Goal: Information Seeking & Learning: Learn about a topic

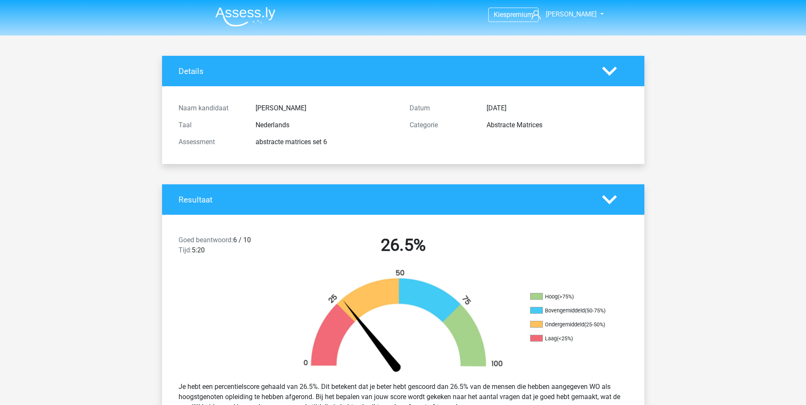
scroll to position [6412, 0]
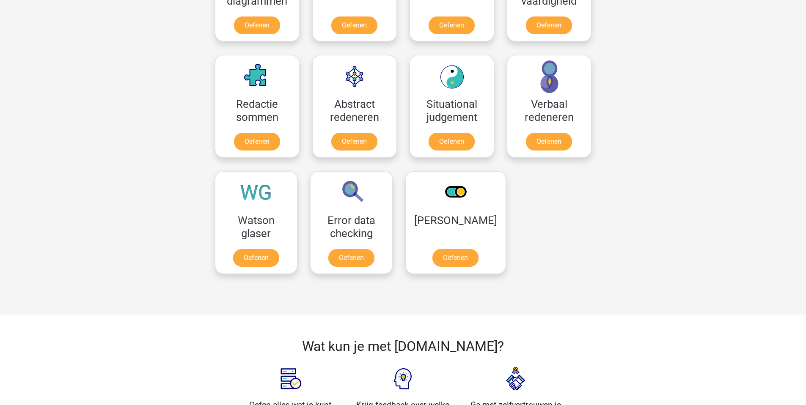
scroll to position [575, 0]
click at [252, 254] on link "Oefenen" at bounding box center [256, 259] width 48 height 19
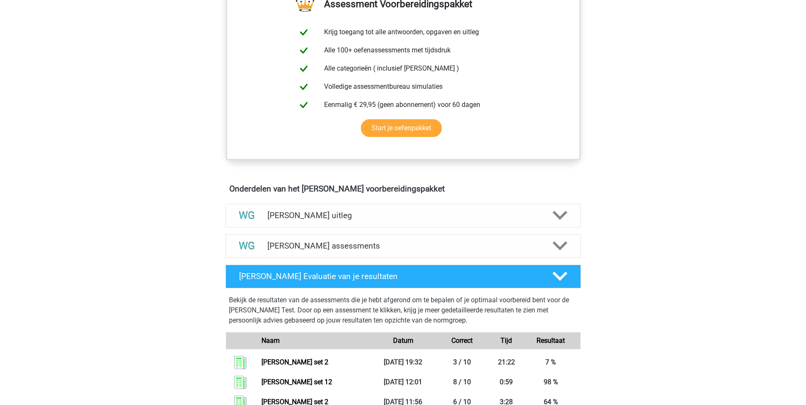
scroll to position [354, 0]
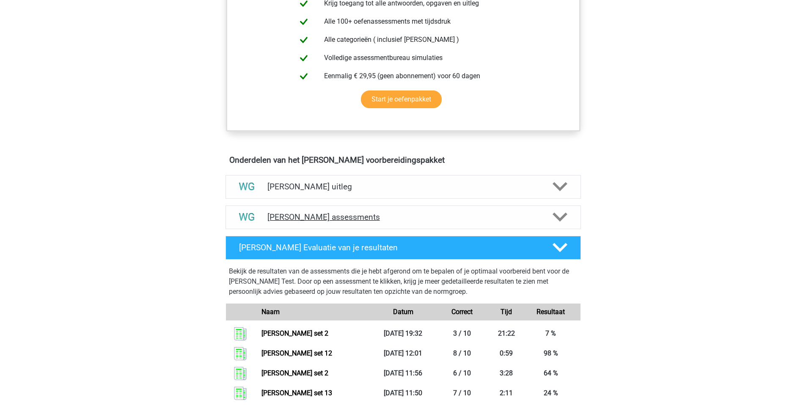
click at [311, 219] on h4 "Watson Glaser assessments" at bounding box center [403, 217] width 272 height 10
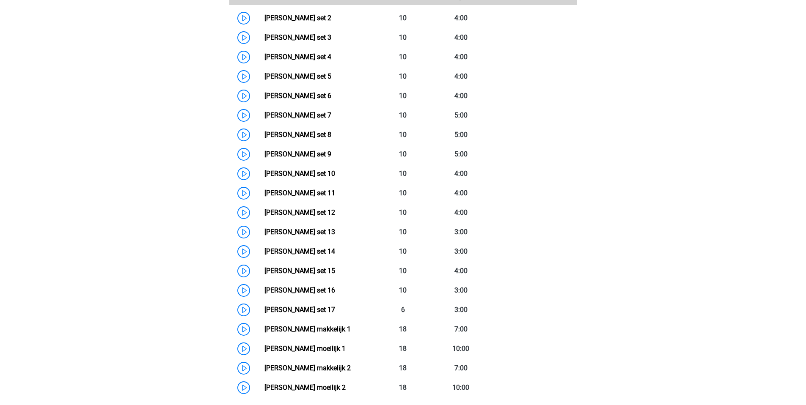
scroll to position [660, 0]
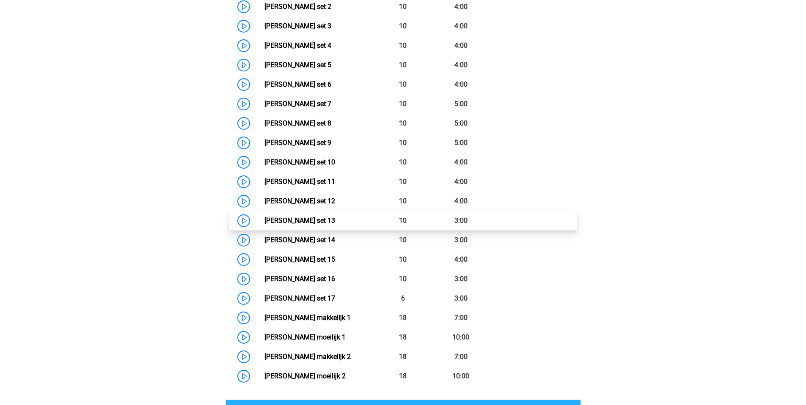
click at [296, 221] on link "Watson Glaser set 13" at bounding box center [299, 221] width 71 height 8
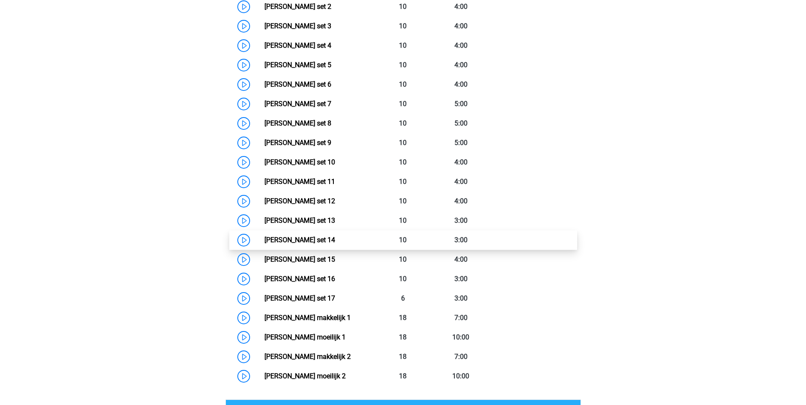
click at [290, 238] on link "Watson Glaser set 14" at bounding box center [299, 240] width 71 height 8
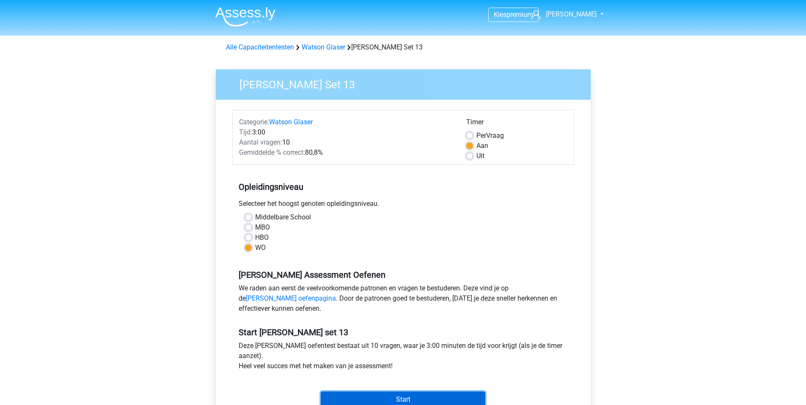
click at [381, 401] on input "Start" at bounding box center [403, 400] width 165 height 16
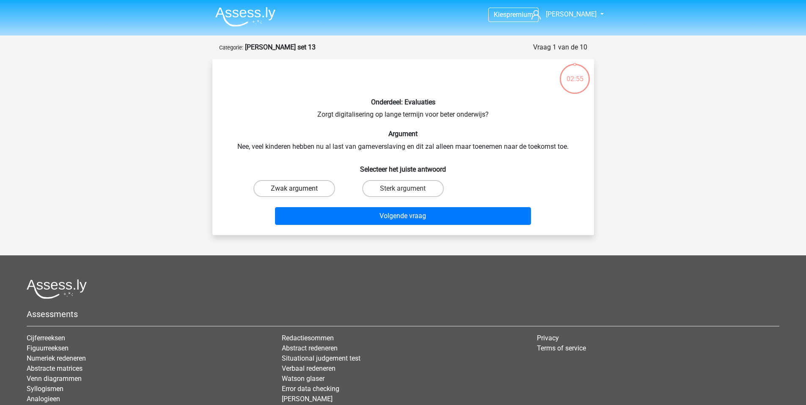
click at [289, 189] on label "Zwak argument" at bounding box center [294, 188] width 82 height 17
click at [294, 189] on input "Zwak argument" at bounding box center [296, 191] width 5 height 5
radio input "true"
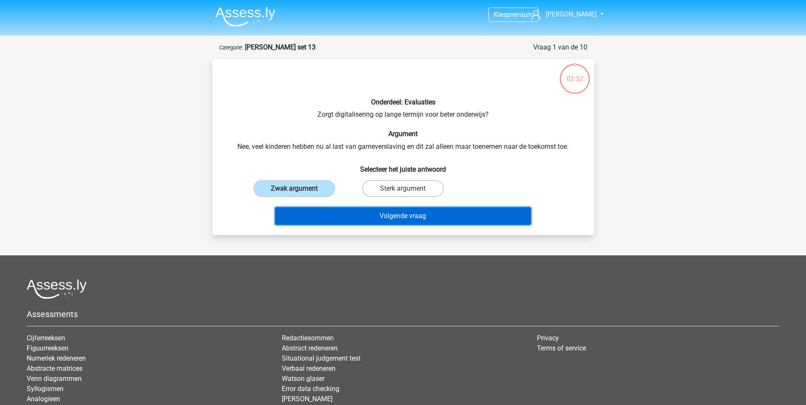
click at [413, 217] on button "Volgende vraag" at bounding box center [403, 216] width 256 height 18
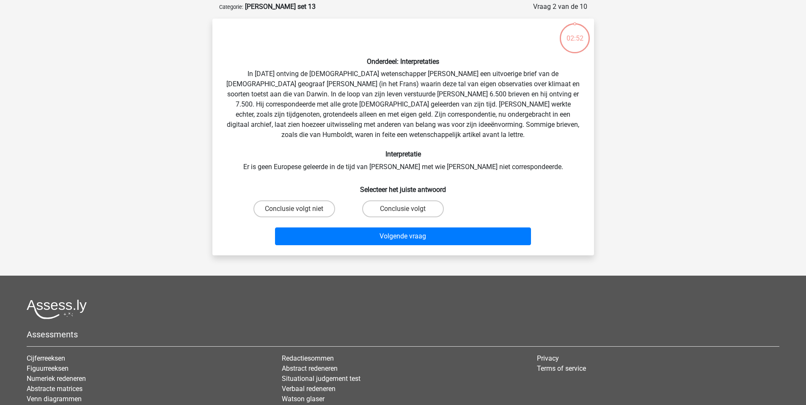
scroll to position [42, 0]
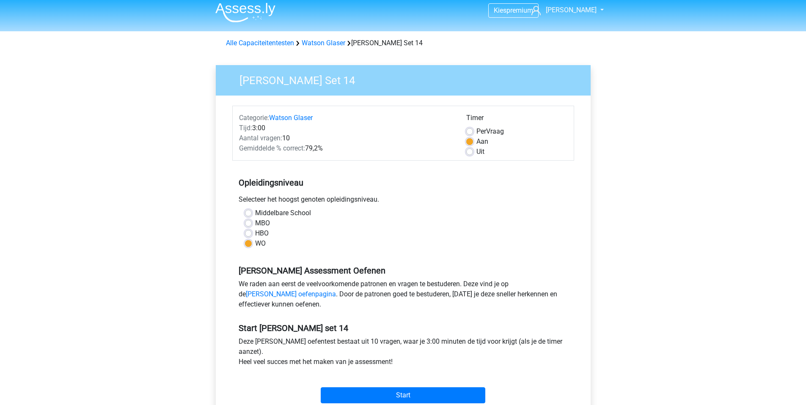
scroll to position [152, 0]
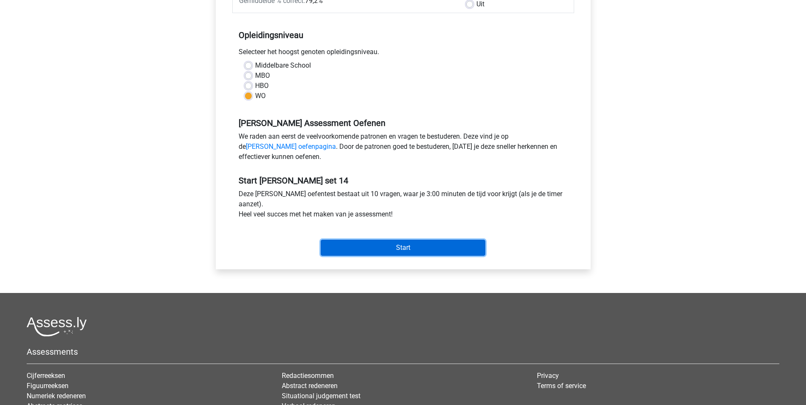
click at [415, 249] on input "Start" at bounding box center [403, 248] width 165 height 16
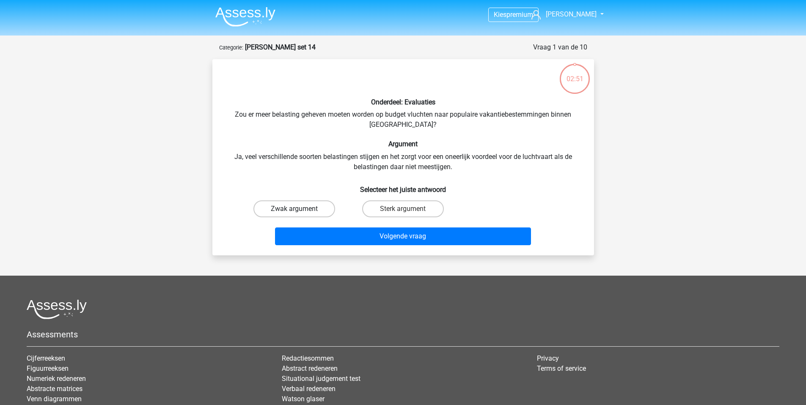
click at [290, 210] on label "Zwak argument" at bounding box center [294, 208] width 82 height 17
click at [294, 210] on input "Zwak argument" at bounding box center [296, 211] width 5 height 5
radio input "true"
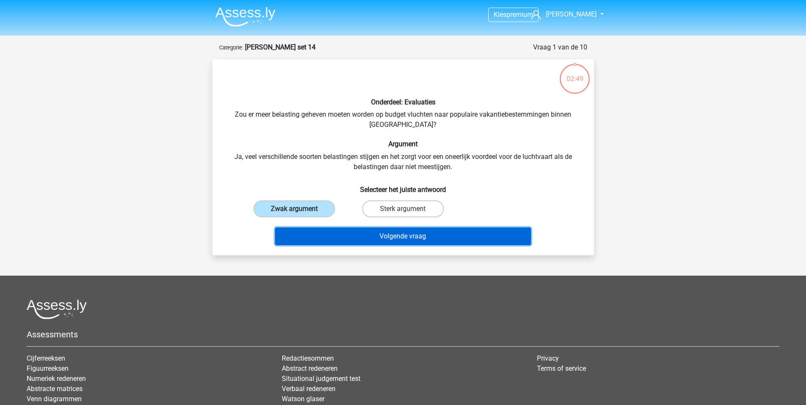
click at [400, 237] on button "Volgende vraag" at bounding box center [403, 237] width 256 height 18
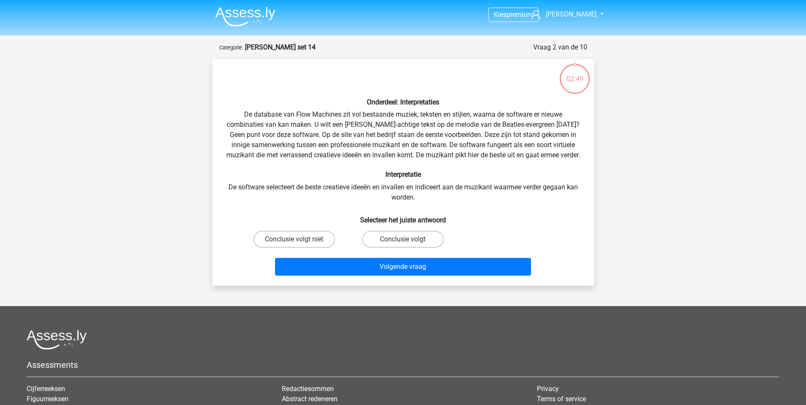
scroll to position [42, 0]
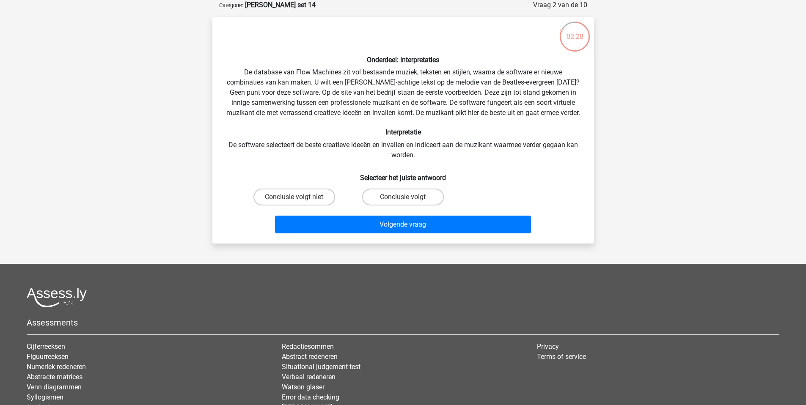
click at [295, 203] on input "Conclusie volgt niet" at bounding box center [296, 199] width 5 height 5
radio input "true"
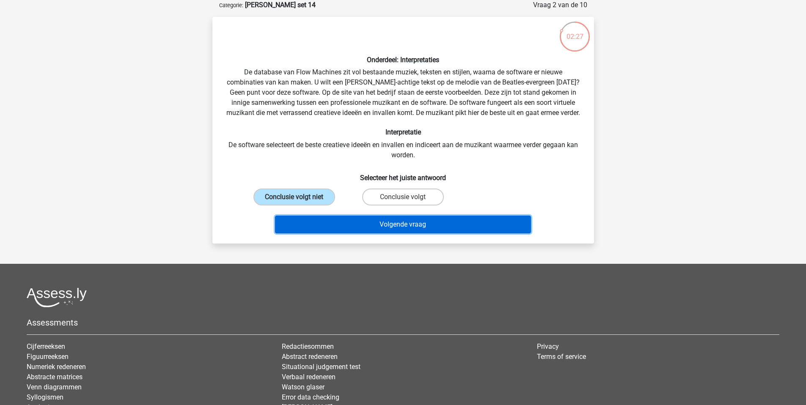
click at [357, 233] on button "Volgende vraag" at bounding box center [403, 225] width 256 height 18
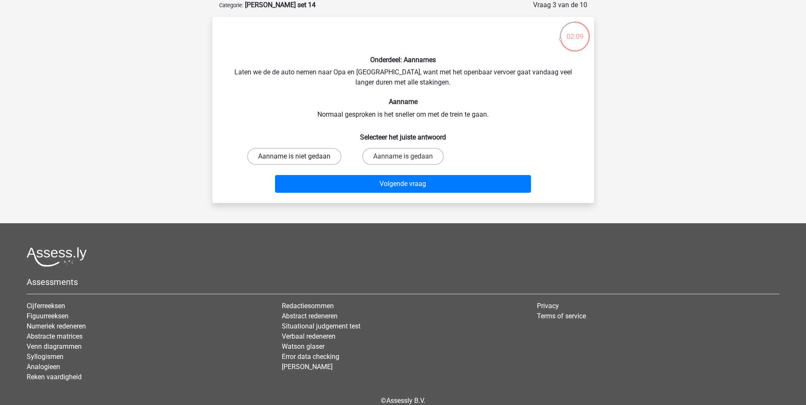
click at [290, 157] on label "Aanname is niet gedaan" at bounding box center [294, 156] width 94 height 17
click at [294, 157] on input "Aanname is niet gedaan" at bounding box center [296, 158] width 5 height 5
radio input "true"
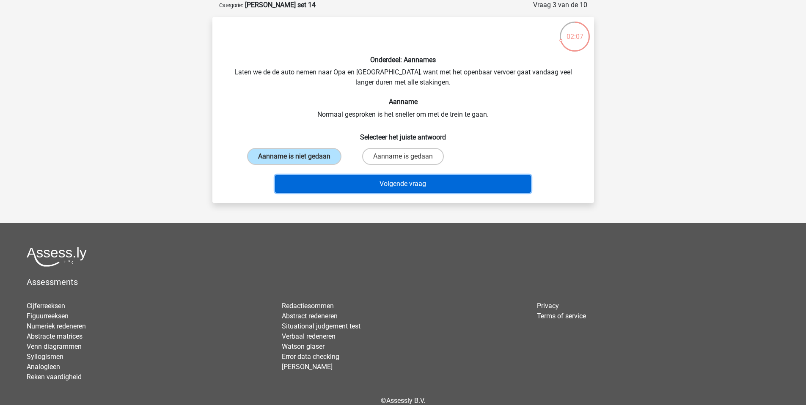
click at [410, 186] on button "Volgende vraag" at bounding box center [403, 184] width 256 height 18
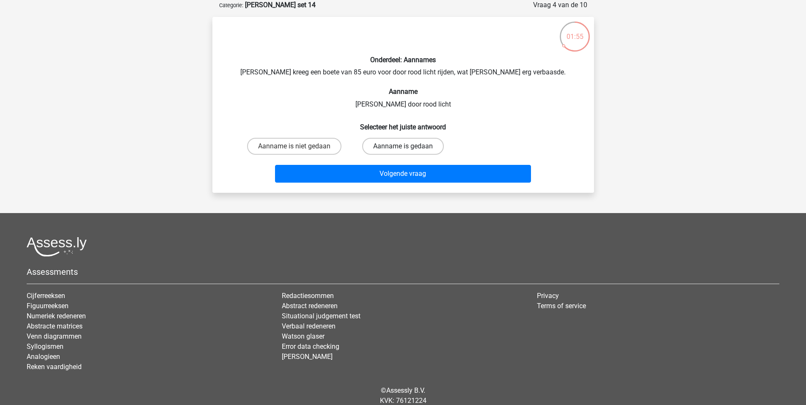
click at [395, 145] on label "Aanname is gedaan" at bounding box center [403, 146] width 82 height 17
click at [403, 146] on input "Aanname is gedaan" at bounding box center [405, 148] width 5 height 5
radio input "true"
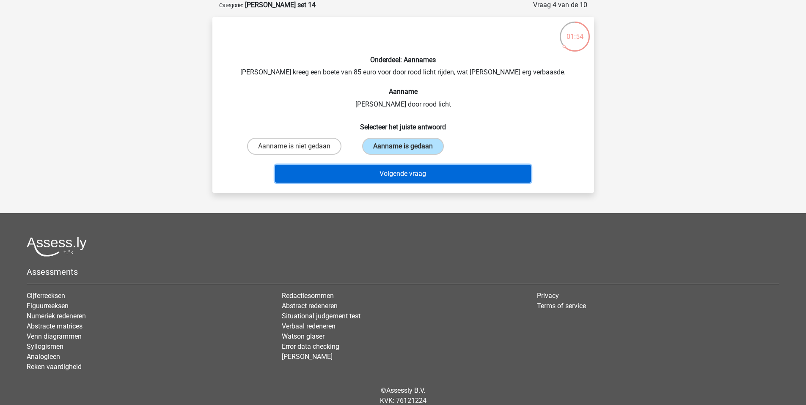
click at [416, 177] on button "Volgende vraag" at bounding box center [403, 174] width 256 height 18
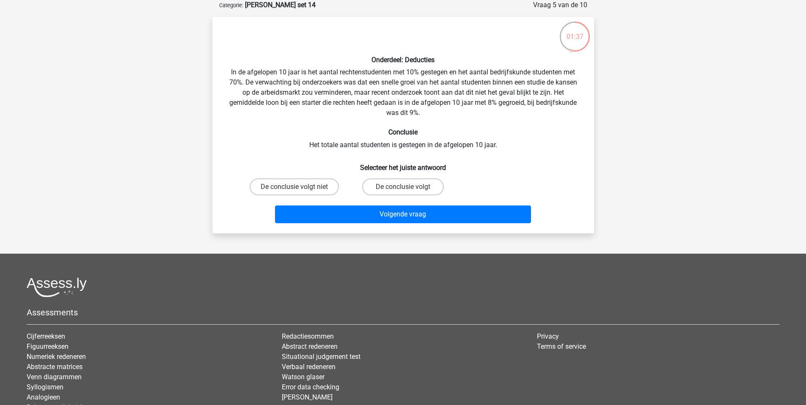
click at [294, 191] on input "De conclusie volgt niet" at bounding box center [296, 189] width 5 height 5
radio input "true"
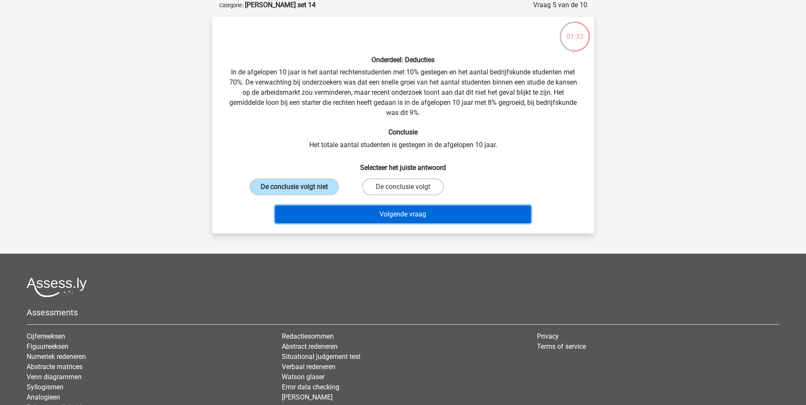
click at [406, 217] on button "Volgende vraag" at bounding box center [403, 215] width 256 height 18
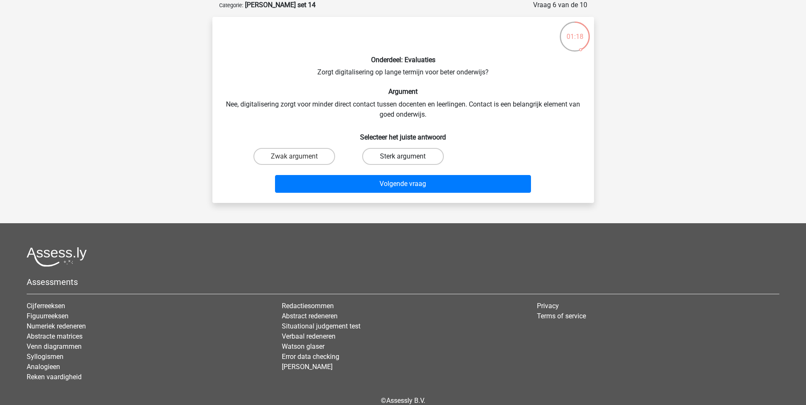
click at [390, 157] on label "Sterk argument" at bounding box center [403, 156] width 82 height 17
click at [403, 157] on input "Sterk argument" at bounding box center [405, 158] width 5 height 5
radio input "true"
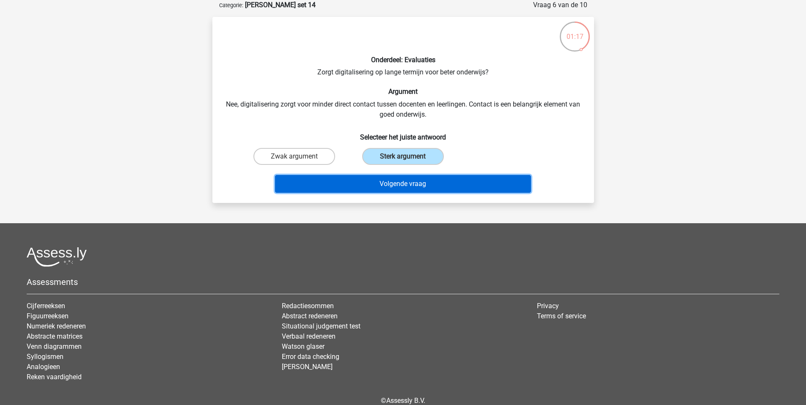
click at [405, 187] on button "Volgende vraag" at bounding box center [403, 184] width 256 height 18
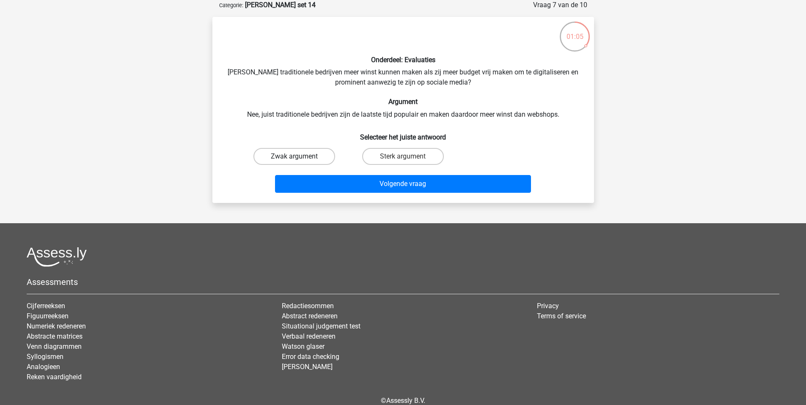
click at [282, 156] on label "Zwak argument" at bounding box center [294, 156] width 82 height 17
click at [294, 156] on input "Zwak argument" at bounding box center [296, 158] width 5 height 5
radio input "true"
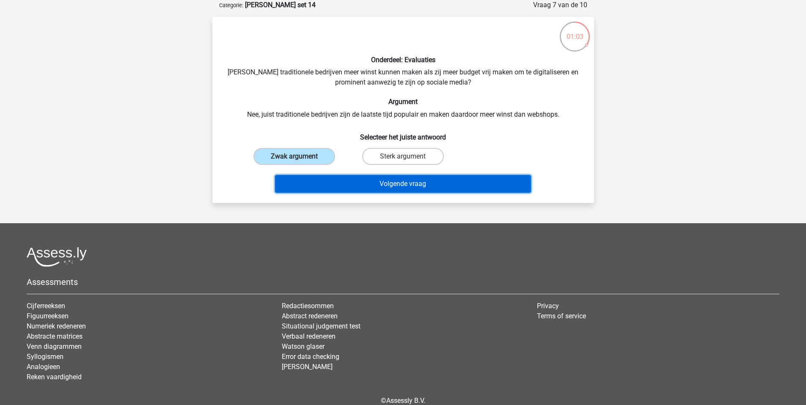
click at [399, 186] on button "Volgende vraag" at bounding box center [403, 184] width 256 height 18
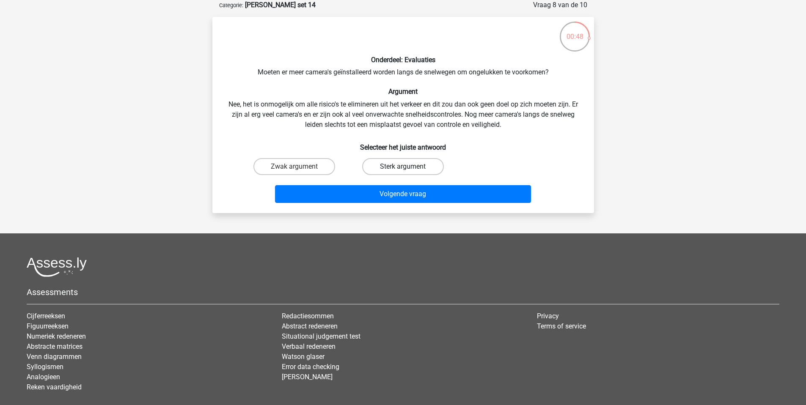
click at [384, 172] on label "Sterk argument" at bounding box center [403, 166] width 82 height 17
click at [403, 172] on input "Sterk argument" at bounding box center [405, 169] width 5 height 5
radio input "true"
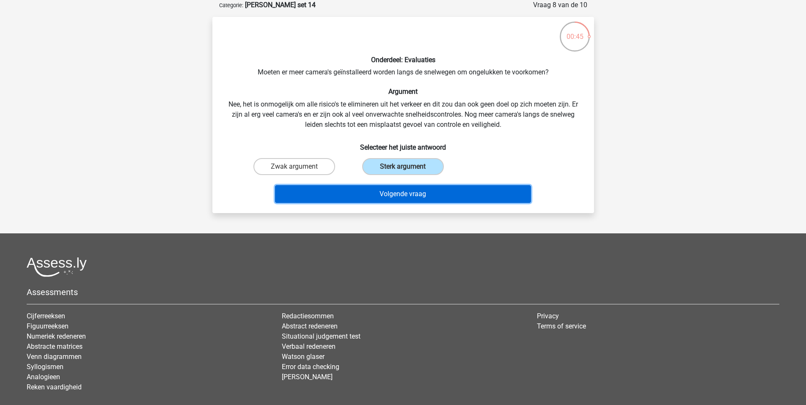
click at [413, 198] on button "Volgende vraag" at bounding box center [403, 194] width 256 height 18
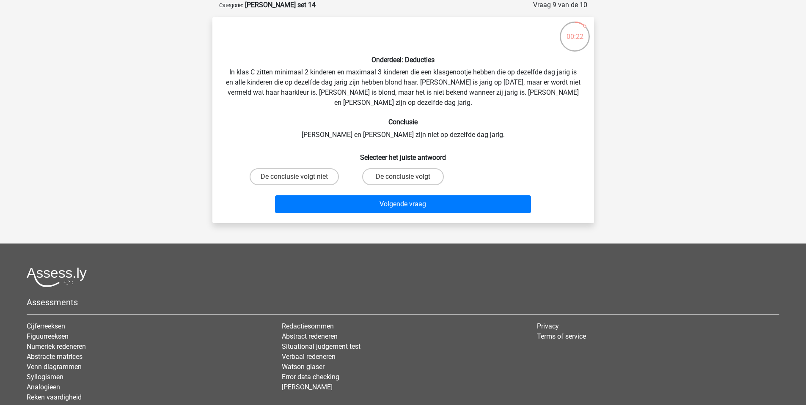
click at [296, 179] on input "De conclusie volgt niet" at bounding box center [296, 179] width 5 height 5
radio input "true"
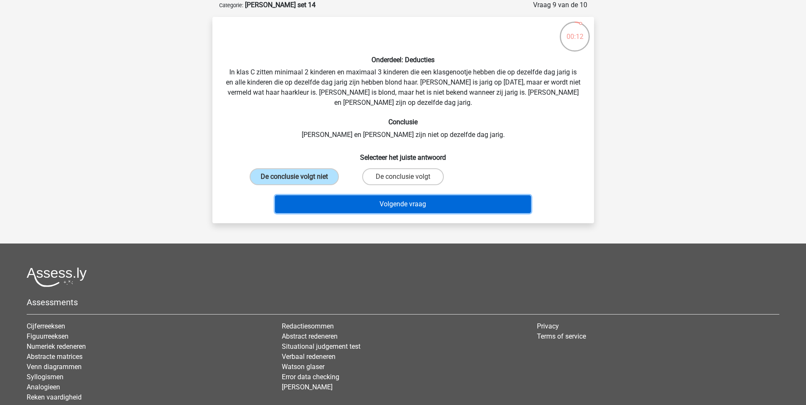
click at [406, 207] on button "Volgende vraag" at bounding box center [403, 204] width 256 height 18
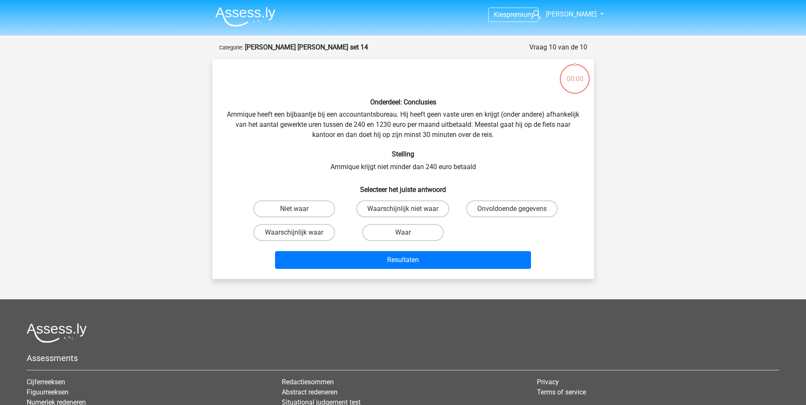
scroll to position [42, 0]
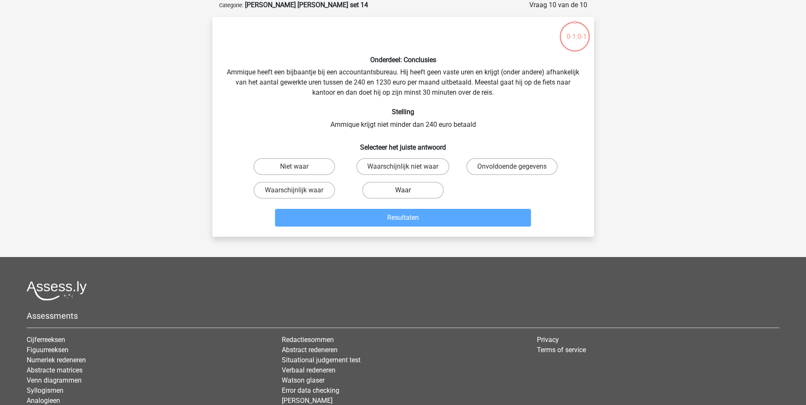
drag, startPoint x: 385, startPoint y: 189, endPoint x: 385, endPoint y: 196, distance: 7.2
click at [385, 189] on label "Waar" at bounding box center [403, 190] width 82 height 17
click at [403, 190] on input "Waar" at bounding box center [405, 192] width 5 height 5
radio input "true"
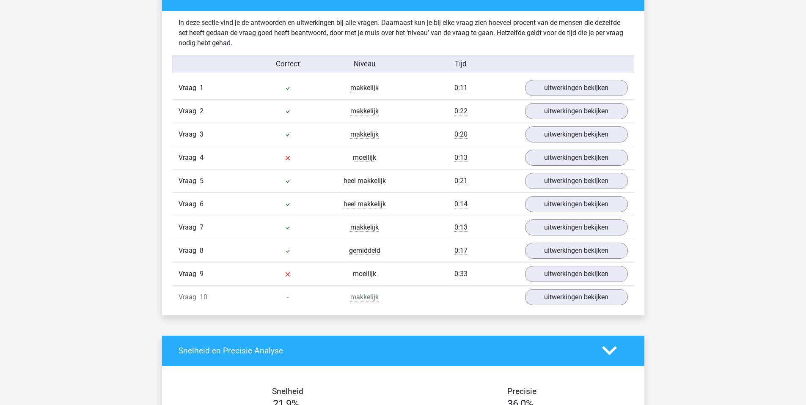
scroll to position [645, 0]
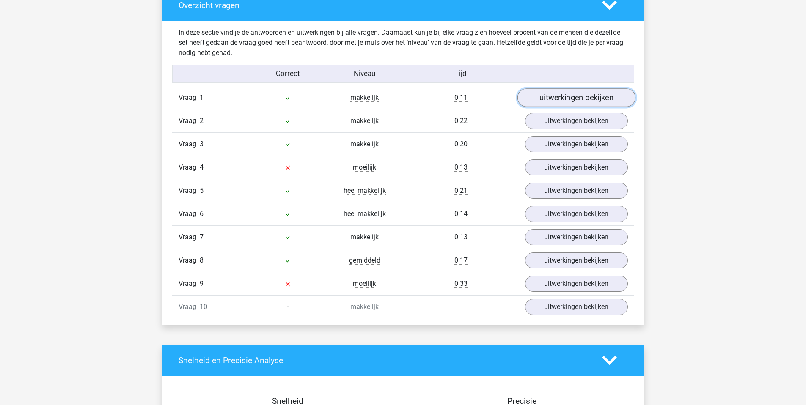
click at [575, 100] on link "uitwerkingen bekijken" at bounding box center [576, 97] width 118 height 19
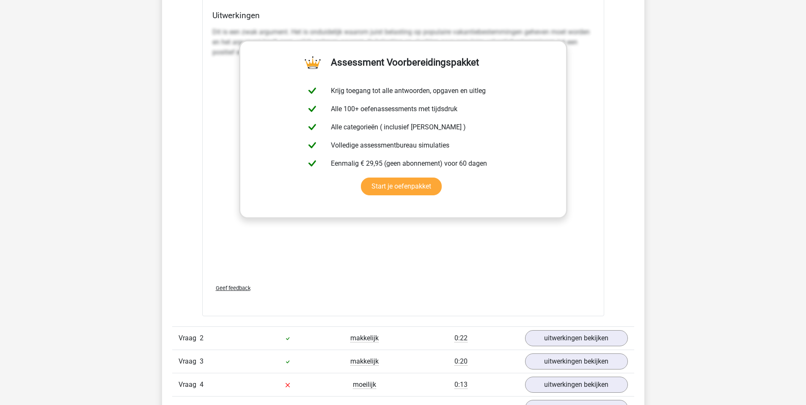
scroll to position [963, 0]
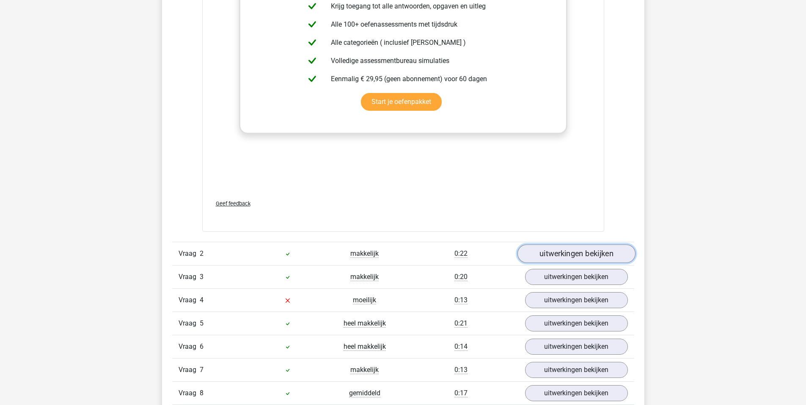
click at [586, 245] on link "uitwerkingen bekijken" at bounding box center [576, 254] width 118 height 19
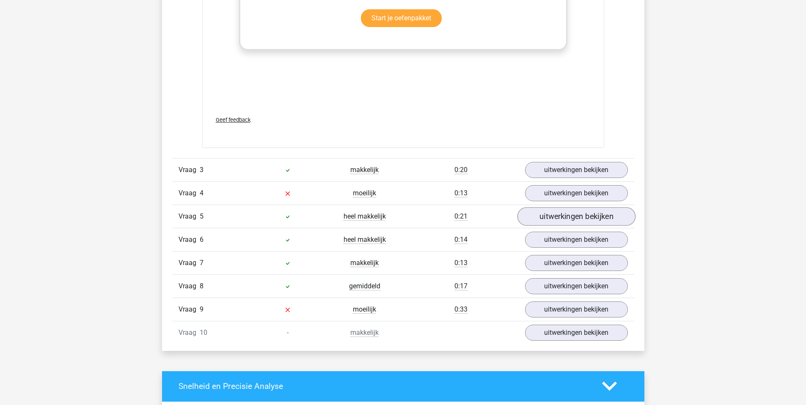
scroll to position [1543, 0]
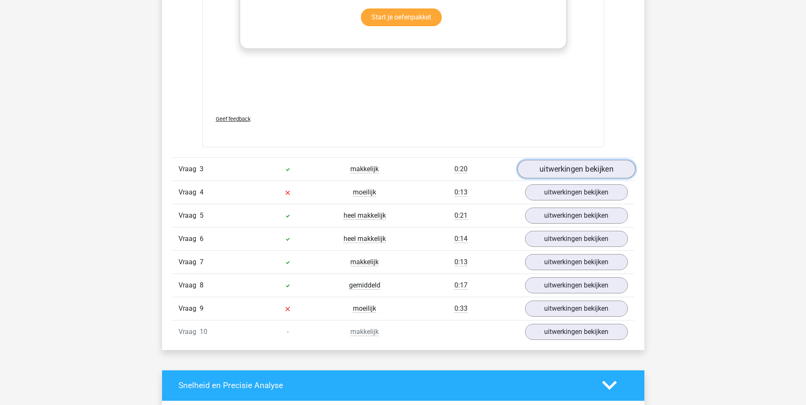
click at [598, 160] on link "uitwerkingen bekijken" at bounding box center [576, 169] width 118 height 19
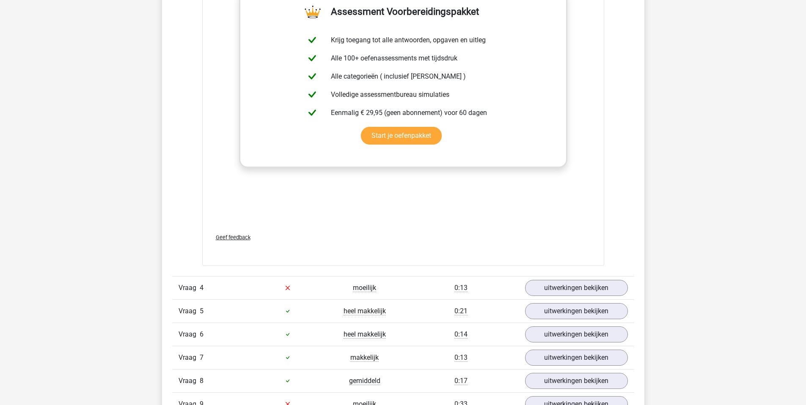
scroll to position [1901, 0]
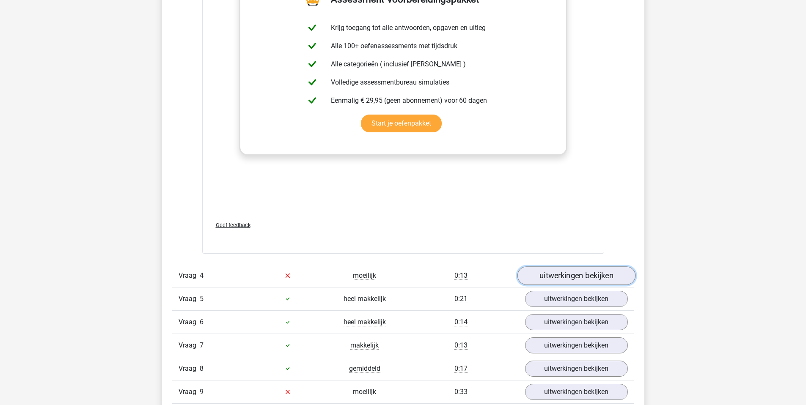
click at [597, 266] on link "uitwerkingen bekijken" at bounding box center [576, 275] width 118 height 19
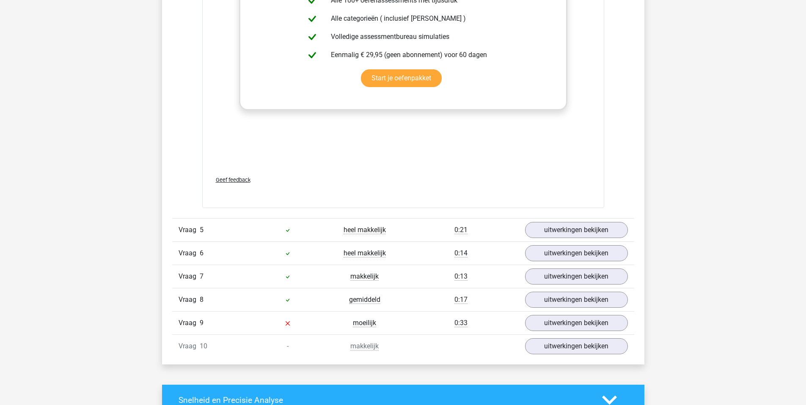
scroll to position [2401, 0]
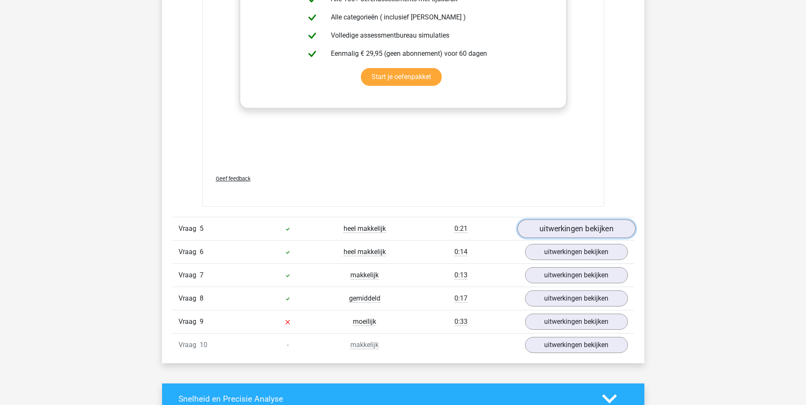
click at [600, 219] on link "uitwerkingen bekijken" at bounding box center [576, 228] width 118 height 19
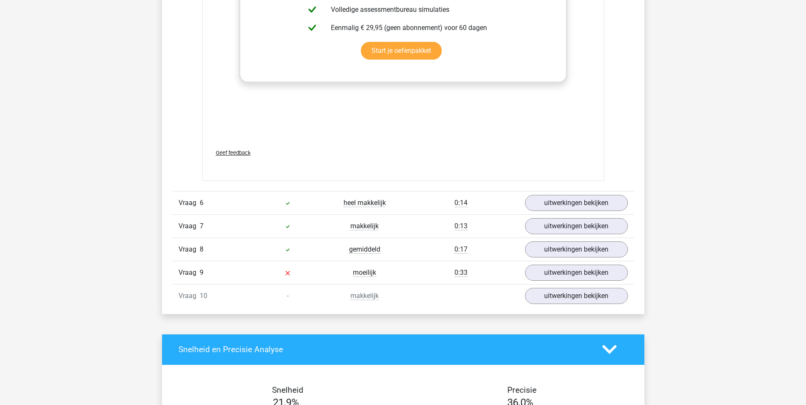
scroll to position [2935, 0]
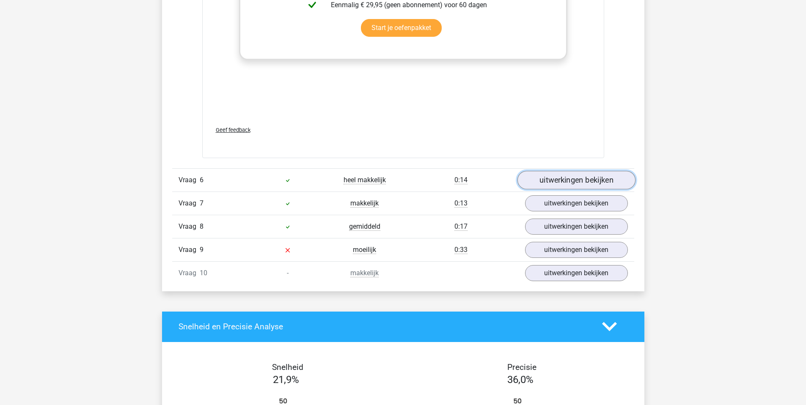
click at [594, 171] on link "uitwerkingen bekijken" at bounding box center [576, 180] width 118 height 19
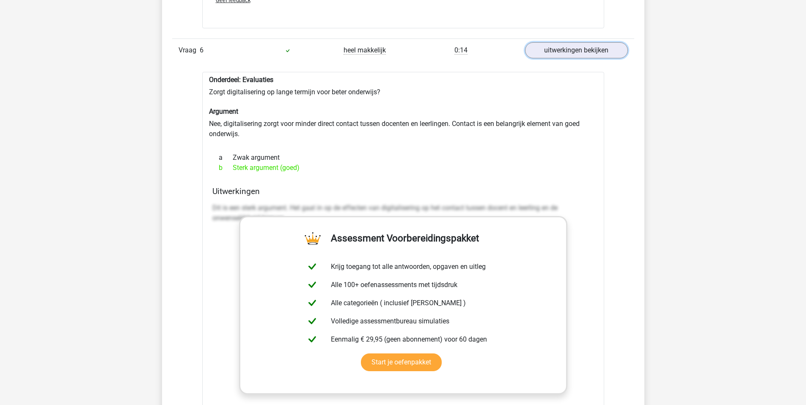
scroll to position [3330, 0]
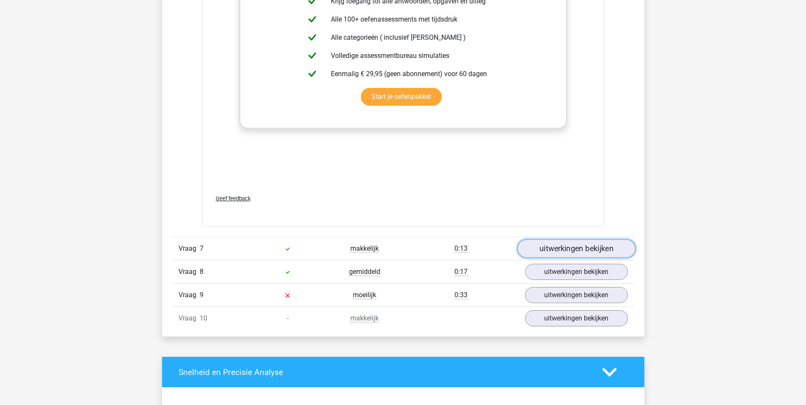
click at [590, 239] on link "uitwerkingen bekijken" at bounding box center [576, 248] width 118 height 19
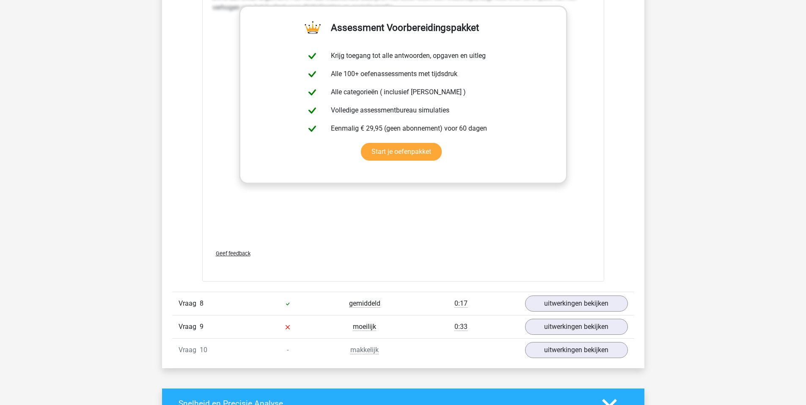
scroll to position [3740, 0]
click at [587, 294] on link "uitwerkingen bekijken" at bounding box center [576, 303] width 118 height 19
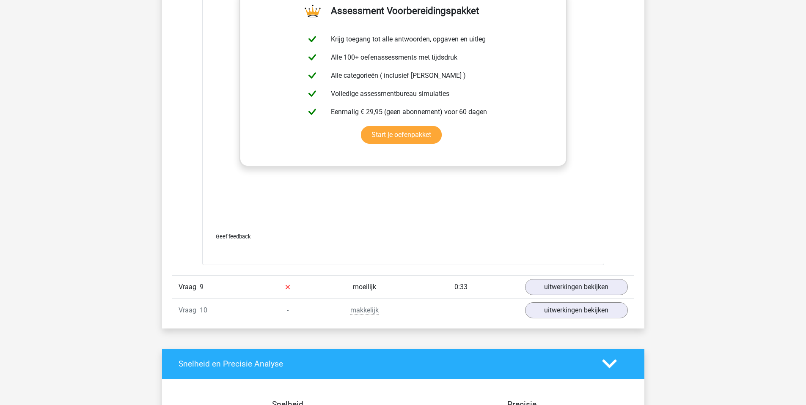
scroll to position [4232, 0]
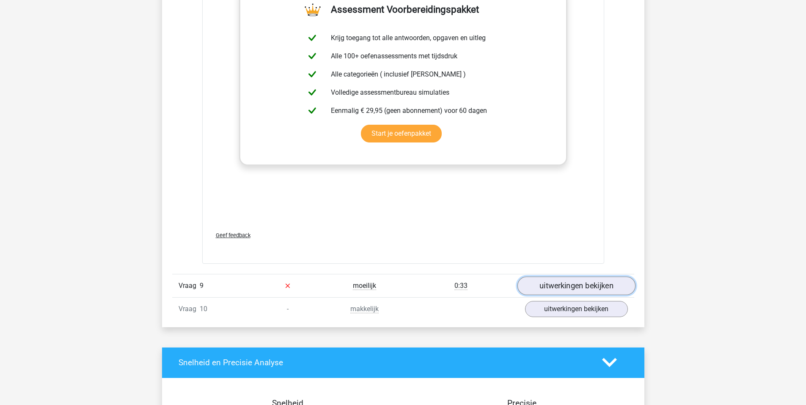
click at [591, 277] on link "uitwerkingen bekijken" at bounding box center [576, 286] width 118 height 19
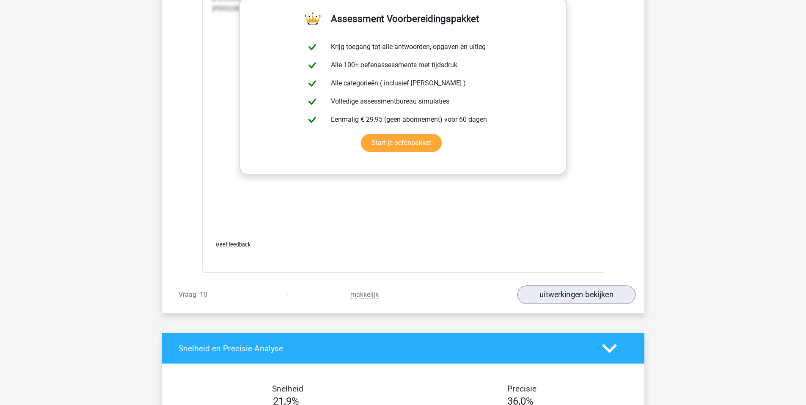
scroll to position [4712, 0]
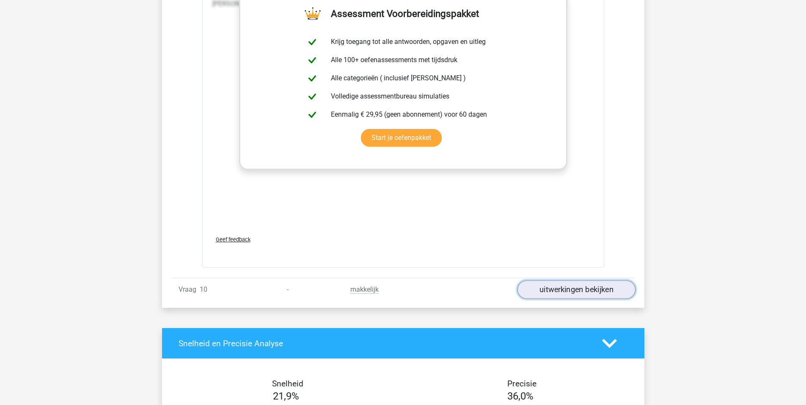
click at [601, 280] on link "uitwerkingen bekijken" at bounding box center [576, 289] width 118 height 19
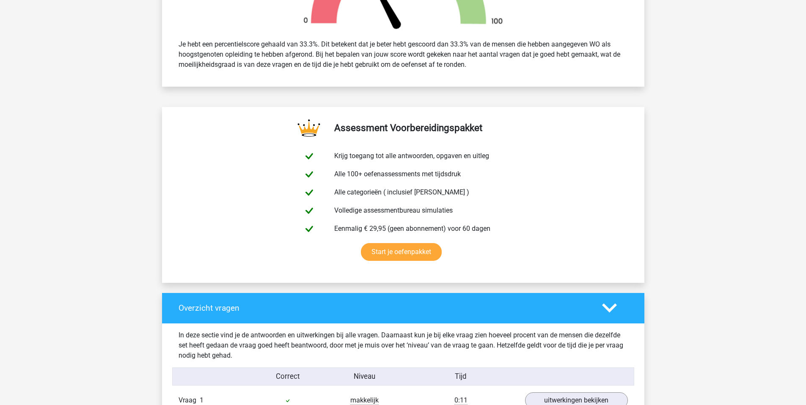
scroll to position [0, 0]
